Goal: Task Accomplishment & Management: Manage account settings

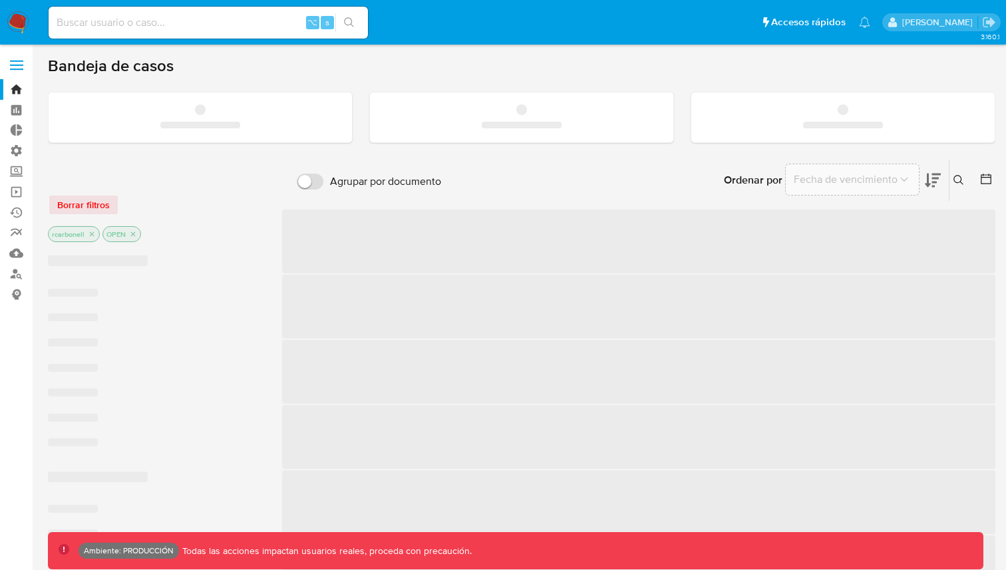
click at [16, 66] on span at bounding box center [16, 66] width 13 height 2
click at [0, 0] on input "checkbox" at bounding box center [0, 0] width 0 height 0
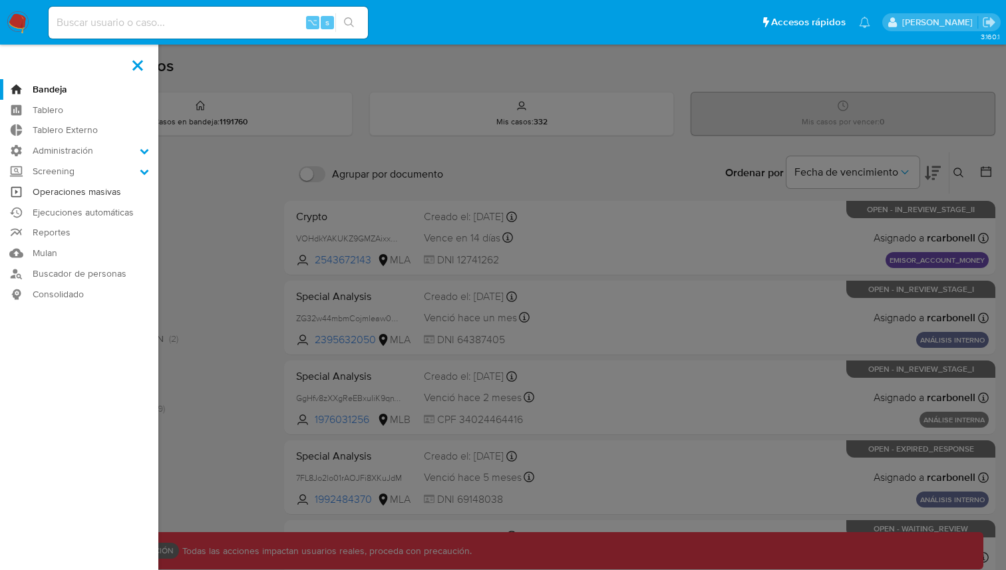
click at [92, 190] on link "Operaciones masivas" at bounding box center [79, 192] width 158 height 21
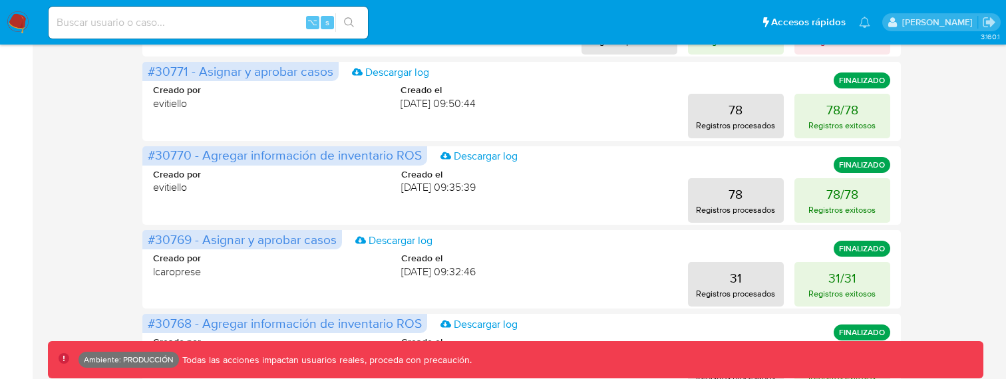
scroll to position [280, 0]
click at [126, 242] on div "Operaciones masivas 1 operación encolada Crear operación Sólo puede haber hasta…" at bounding box center [522, 315] width 948 height 1082
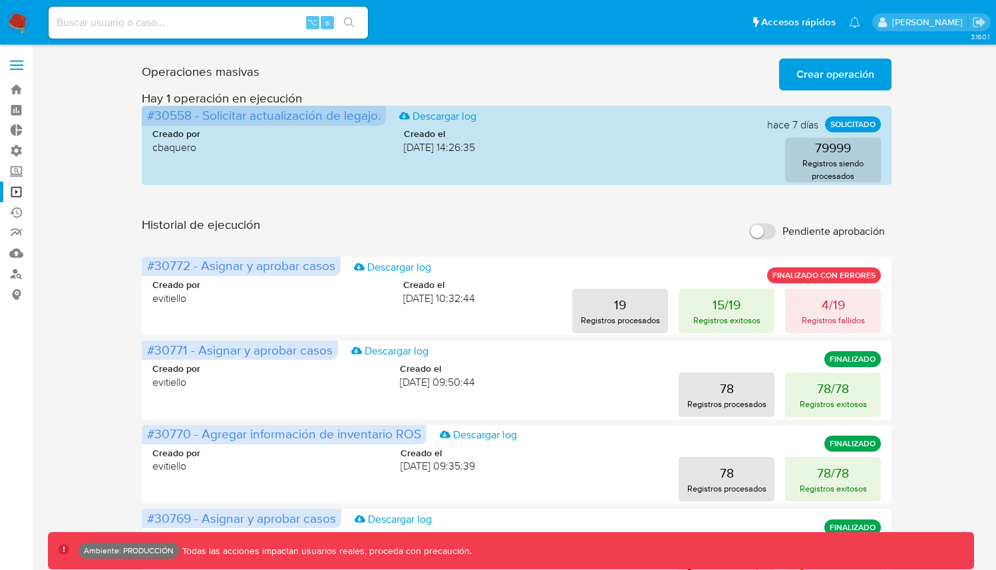
click at [821, 77] on span "Crear operación" at bounding box center [836, 74] width 78 height 29
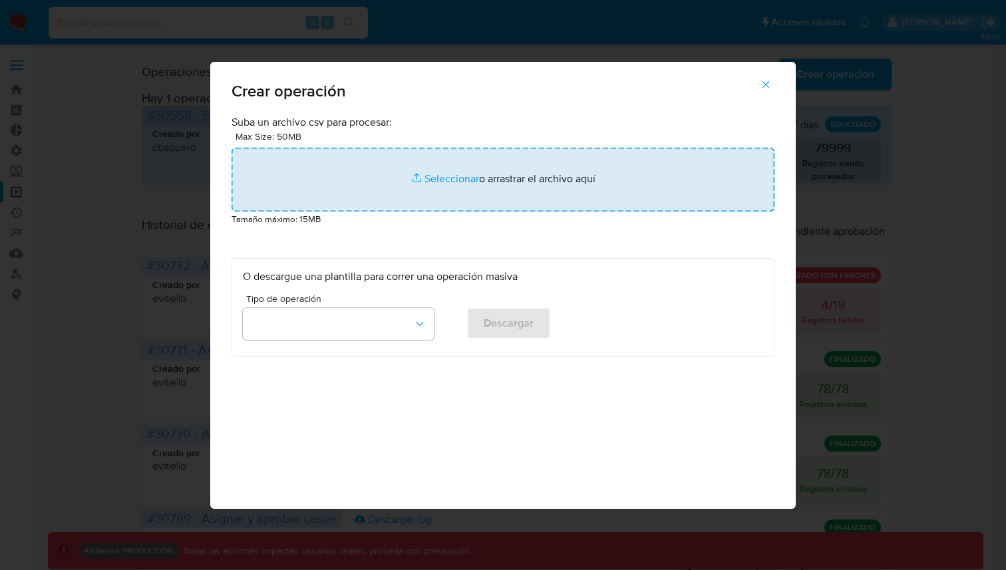
click at [588, 157] on input "file" at bounding box center [503, 180] width 543 height 64
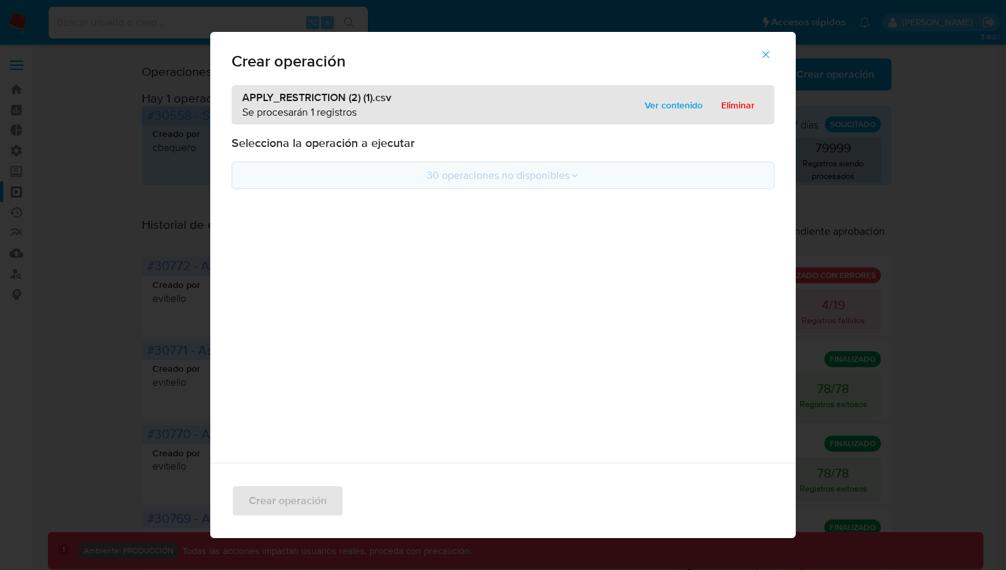
click at [570, 176] on icon at bounding box center [575, 175] width 11 height 11
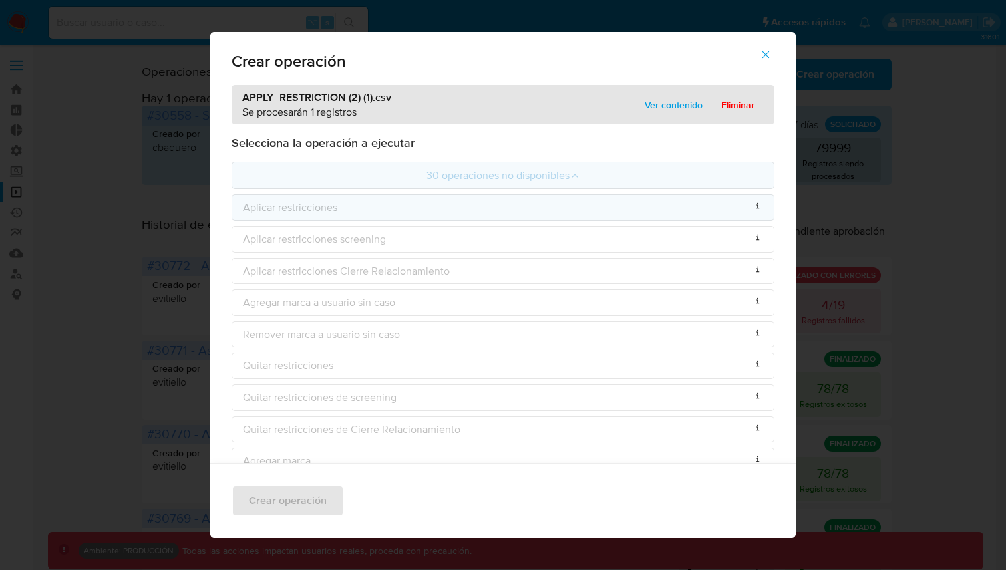
click at [590, 211] on div "Aplicar restricciones Operación no permitida por rol actual" at bounding box center [503, 207] width 543 height 27
click at [742, 102] on span "Eliminar" at bounding box center [737, 105] width 33 height 19
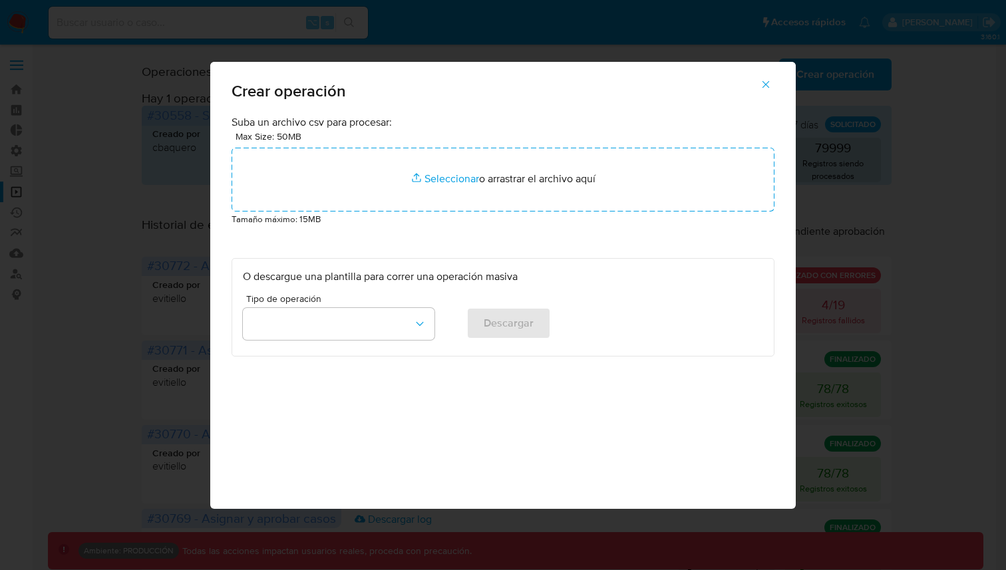
click at [765, 80] on icon "button" at bounding box center [766, 85] width 12 height 12
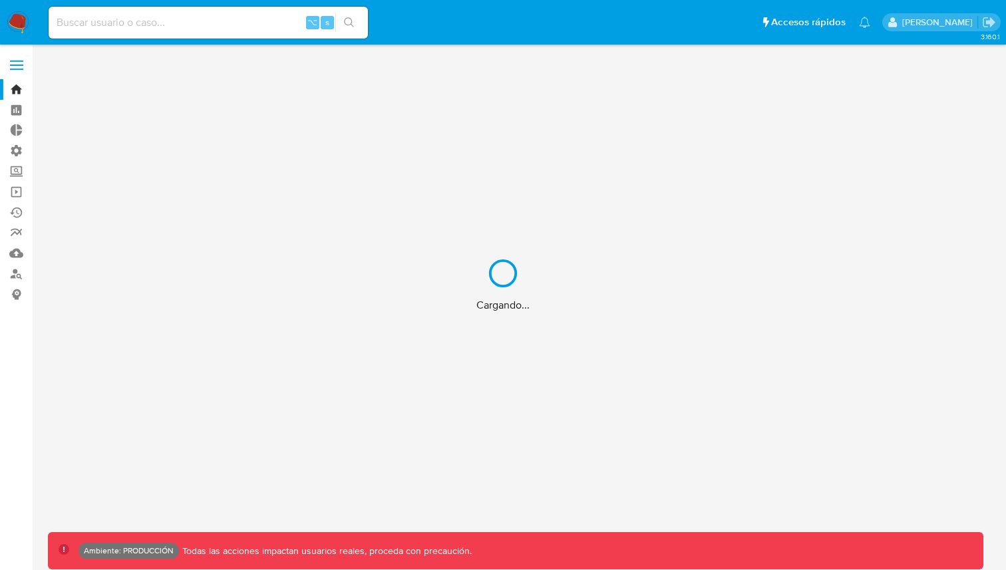
click at [11, 63] on div "Cargando..." at bounding box center [503, 285] width 1006 height 570
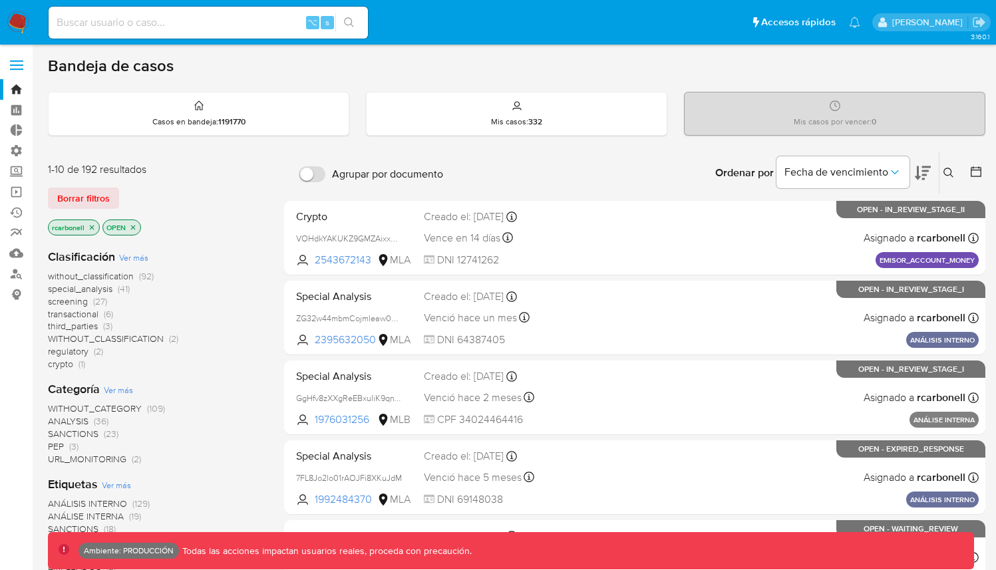
click at [11, 63] on label at bounding box center [16, 65] width 33 height 28
click at [0, 0] on input "checkbox" at bounding box center [0, 0] width 0 height 0
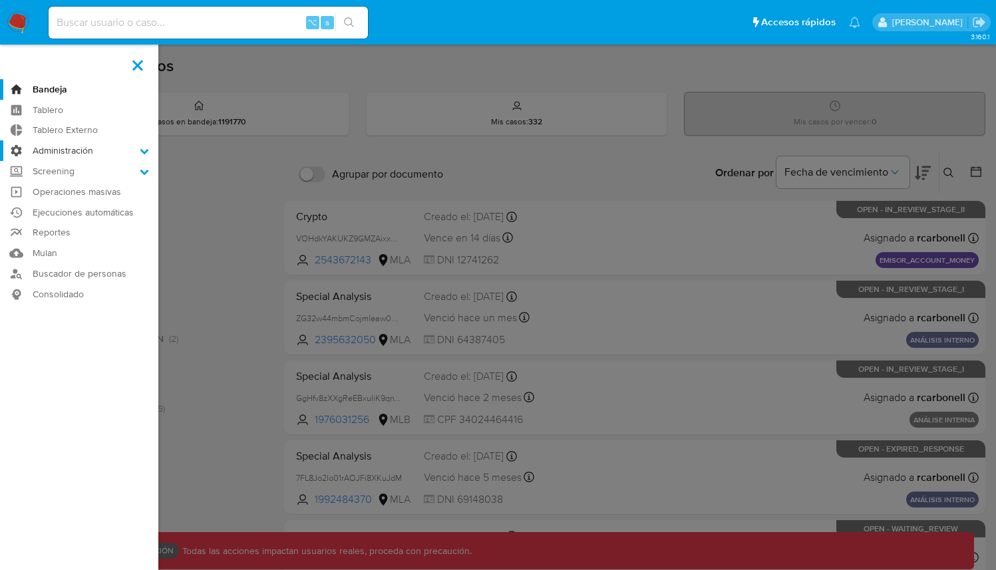
click at [81, 148] on label "Administración" at bounding box center [79, 150] width 158 height 21
click at [0, 0] on input "Administración" at bounding box center [0, 0] width 0 height 0
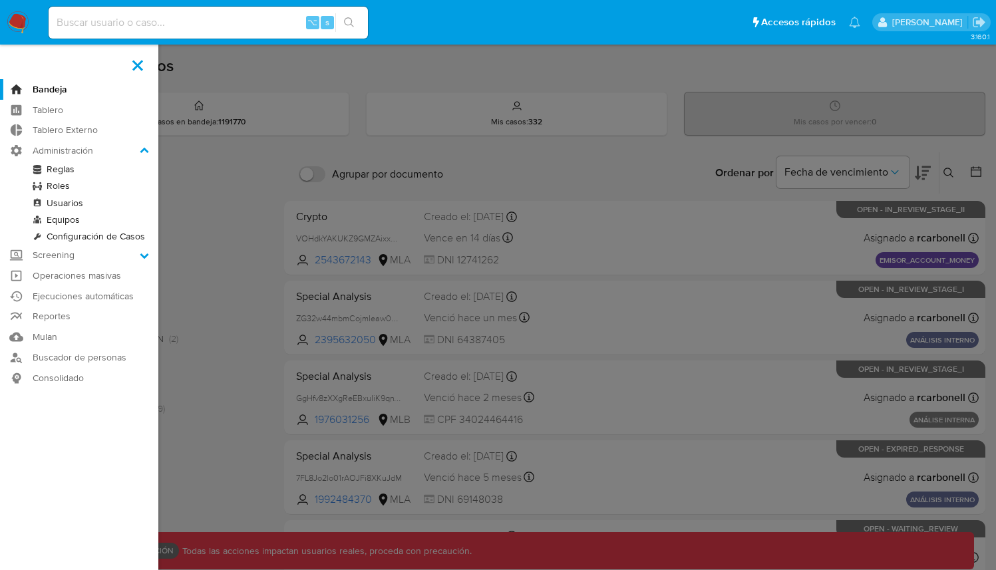
click at [66, 184] on link "Roles" at bounding box center [79, 186] width 158 height 17
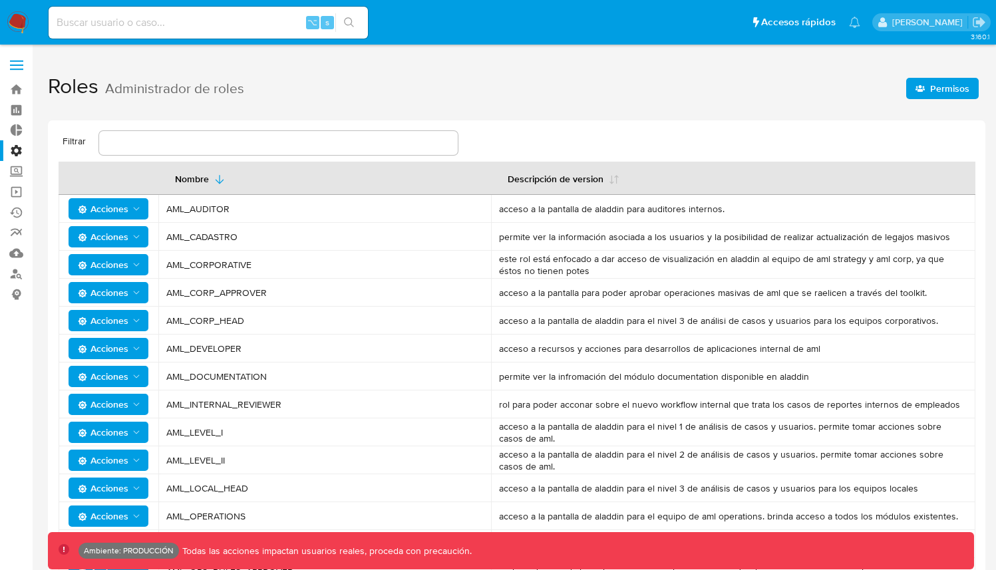
click at [17, 59] on label at bounding box center [16, 65] width 33 height 28
click at [0, 0] on input "checkbox" at bounding box center [0, 0] width 0 height 0
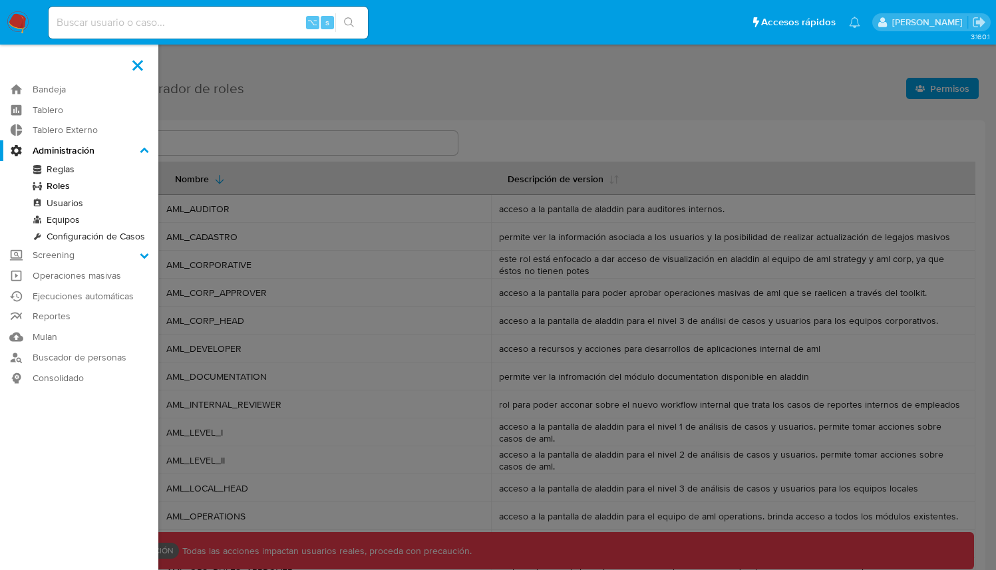
click at [75, 205] on link "Usuarios" at bounding box center [79, 203] width 158 height 17
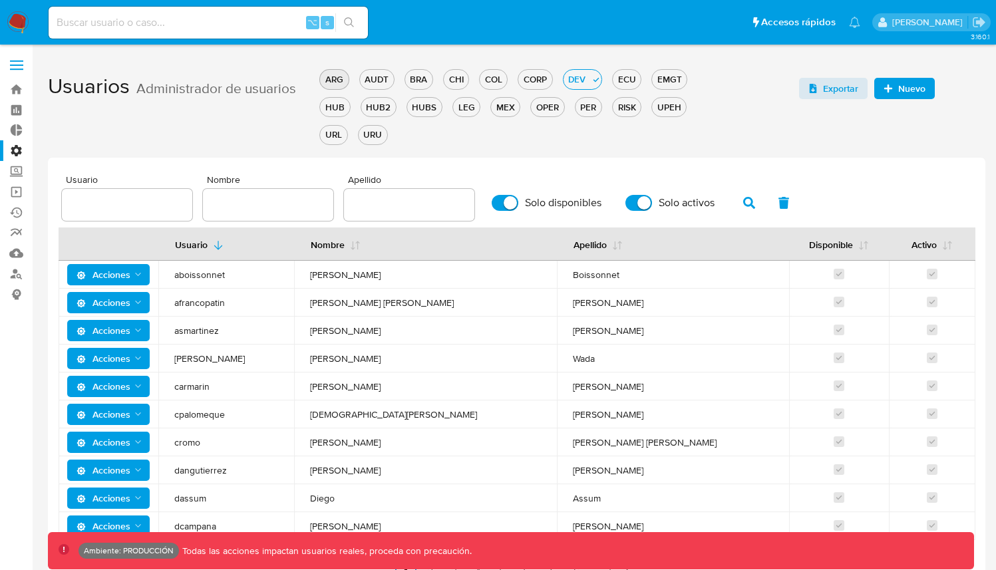
click at [327, 84] on div "ARG" at bounding box center [334, 79] width 28 height 13
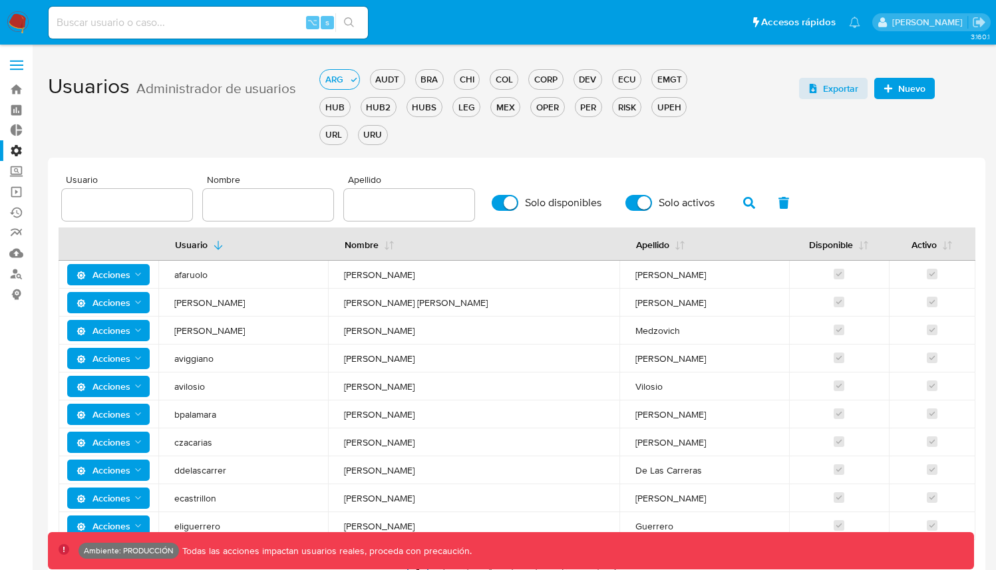
click at [140, 208] on input "text" at bounding box center [127, 204] width 130 height 17
type input "ROBMUNOZ"
type input "robmunoz"
click at [743, 204] on icon "button" at bounding box center [749, 203] width 12 height 12
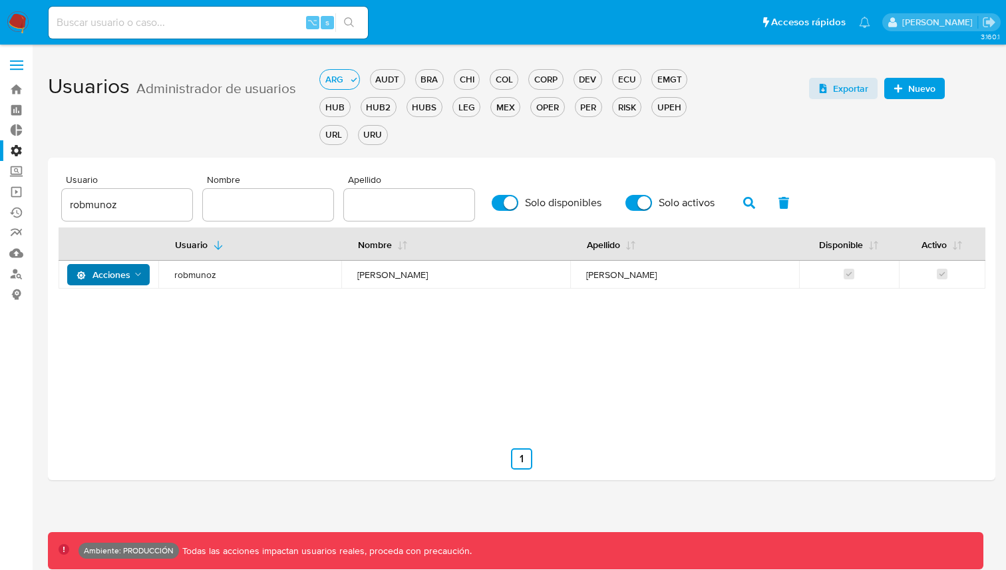
click at [106, 276] on span "Acciones" at bounding box center [104, 274] width 54 height 21
click at [101, 332] on button "Permisos" at bounding box center [111, 340] width 120 height 32
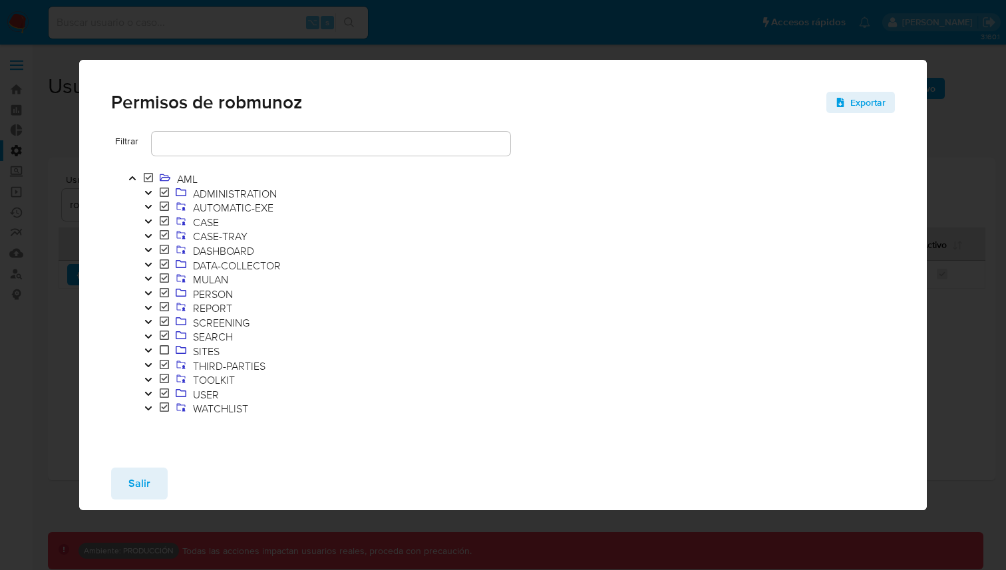
click at [150, 381] on icon "Toggle" at bounding box center [148, 380] width 9 height 8
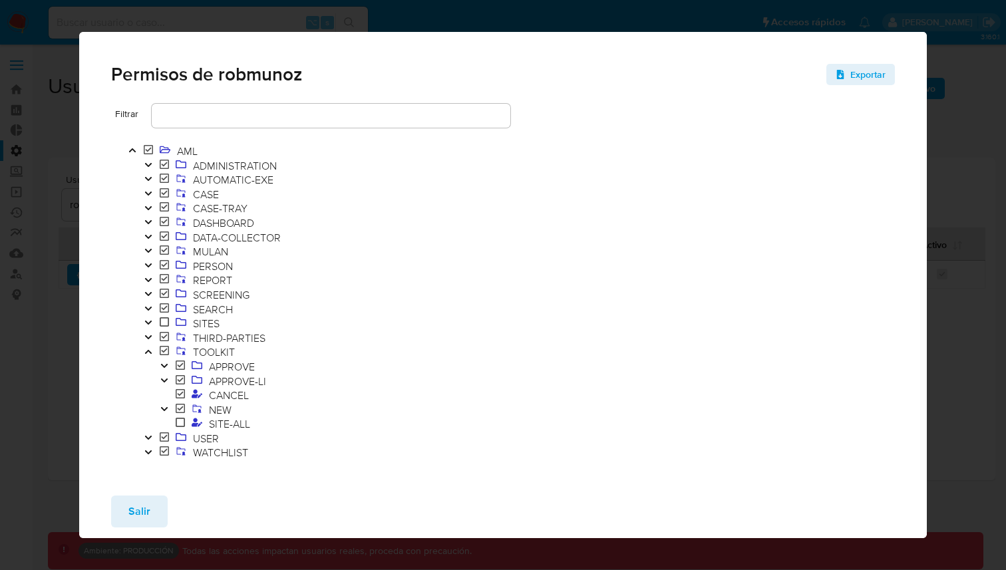
click at [166, 408] on icon "Toggle" at bounding box center [164, 409] width 7 height 4
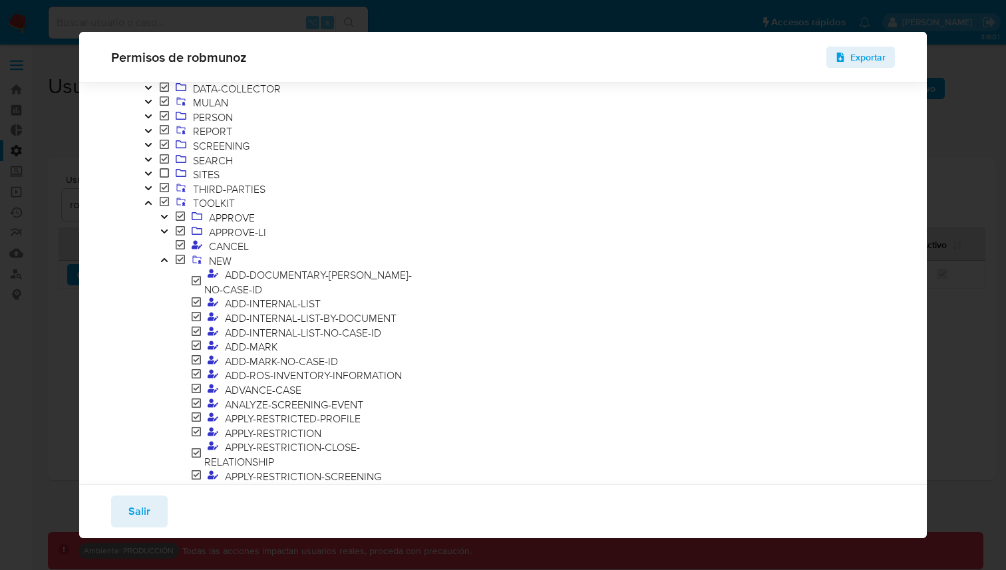
scroll to position [133, 0]
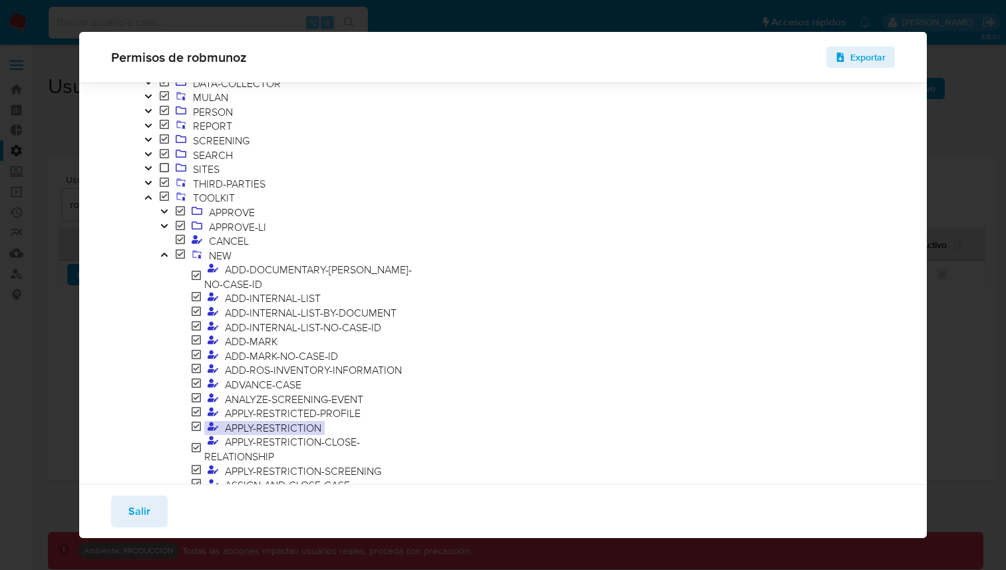
click at [280, 421] on span "APPLY-RESTRICTION" at bounding box center [273, 428] width 103 height 15
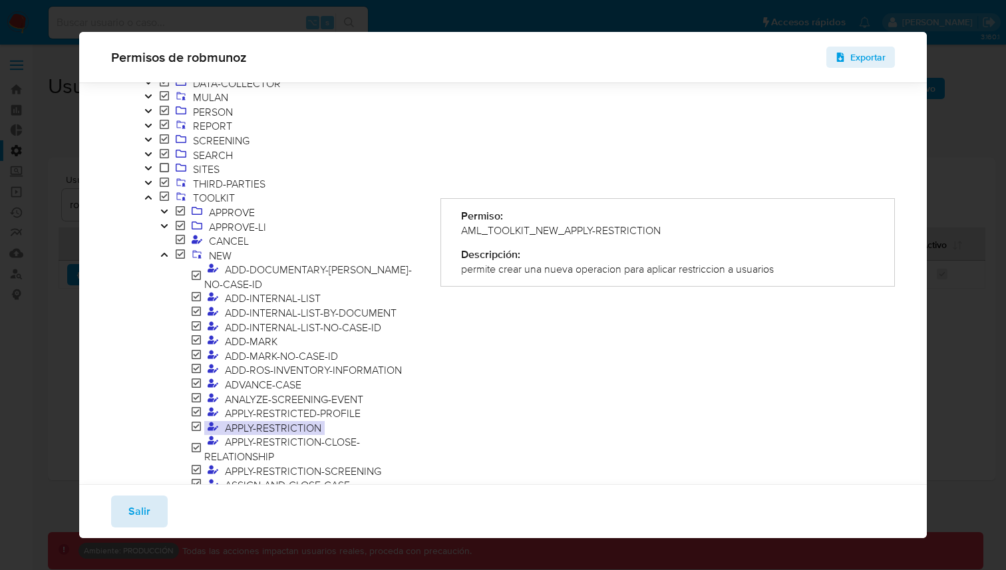
click at [144, 512] on span "Salir" at bounding box center [139, 511] width 22 height 29
